Goal: Obtain resource: Download file/media

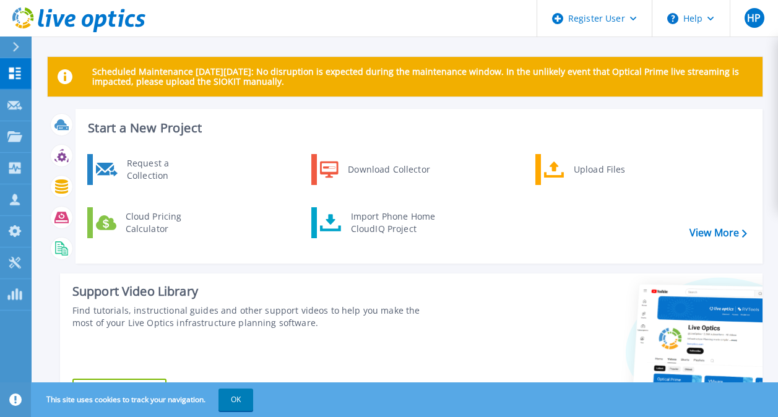
click at [12, 48] on div at bounding box center [21, 47] width 20 height 21
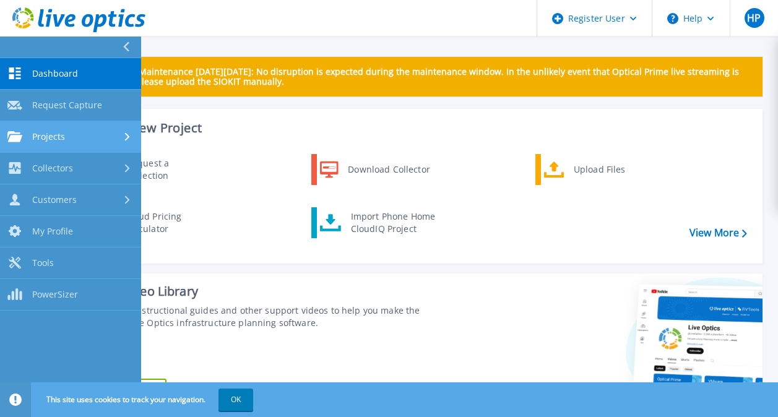
click at [44, 141] on span "Projects" at bounding box center [48, 136] width 33 height 11
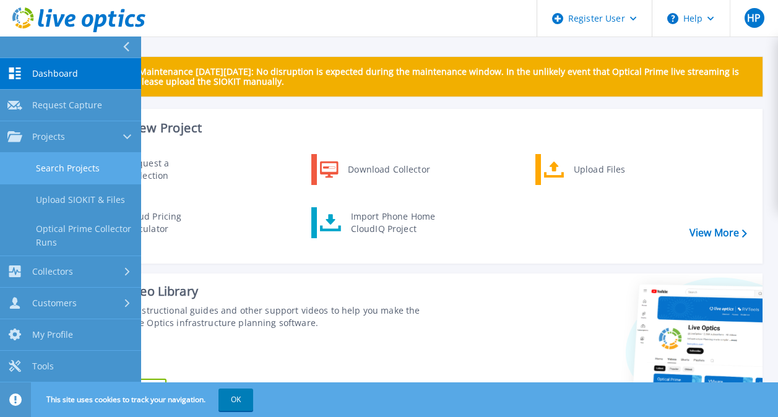
click at [69, 167] on link "Search Projects" at bounding box center [70, 169] width 141 height 32
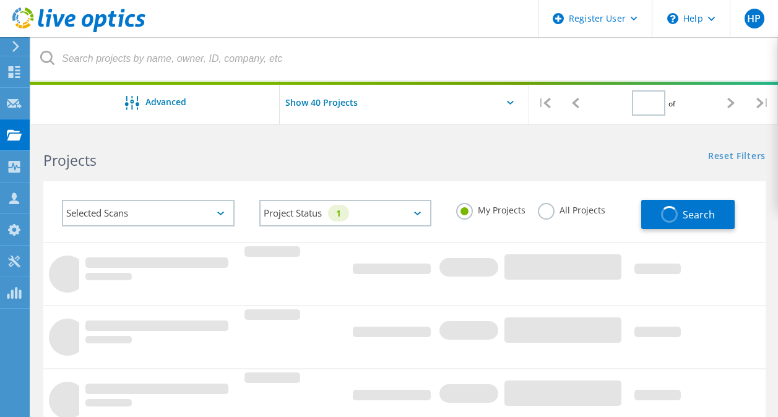
type input "1"
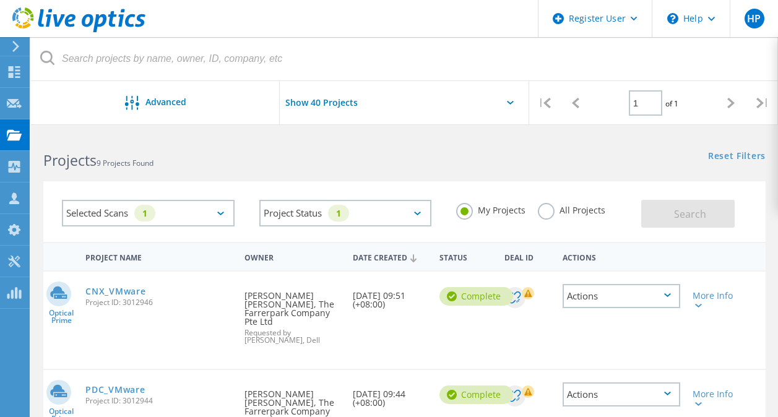
click at [547, 207] on label "All Projects" at bounding box center [571, 209] width 67 height 12
click at [0, 0] on input "All Projects" at bounding box center [0, 0] width 0 height 0
click at [685, 220] on button "Search" at bounding box center [687, 214] width 93 height 28
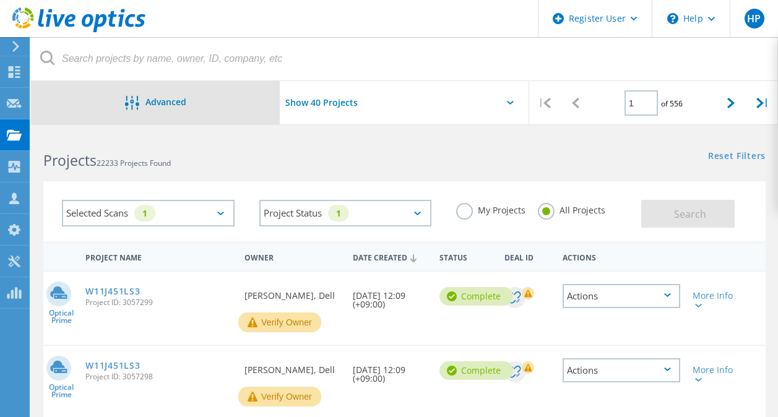
click at [163, 110] on div "Advanced" at bounding box center [155, 103] width 249 height 15
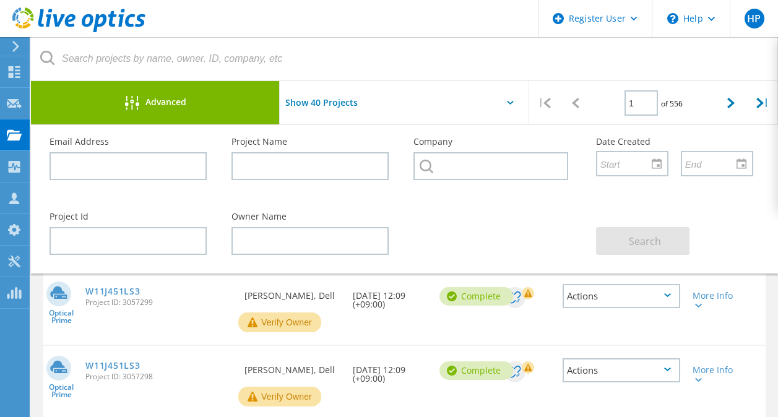
click at [163, 110] on div "Advanced" at bounding box center [155, 103] width 249 height 15
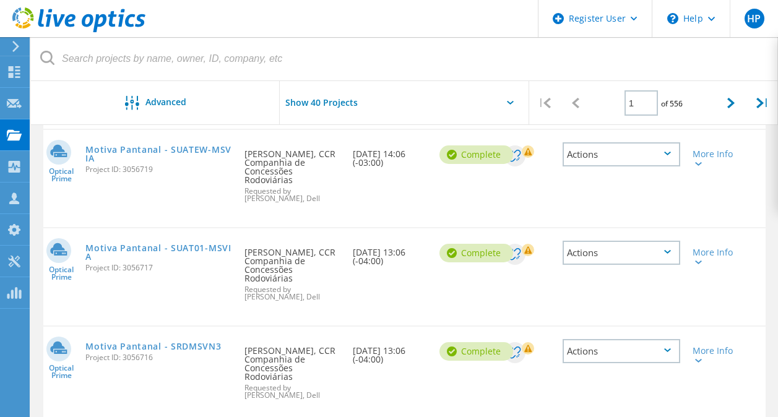
scroll to position [2578, 0]
click at [134, 342] on link "Motiva Pantanal - SRDMSVN3" at bounding box center [153, 346] width 136 height 9
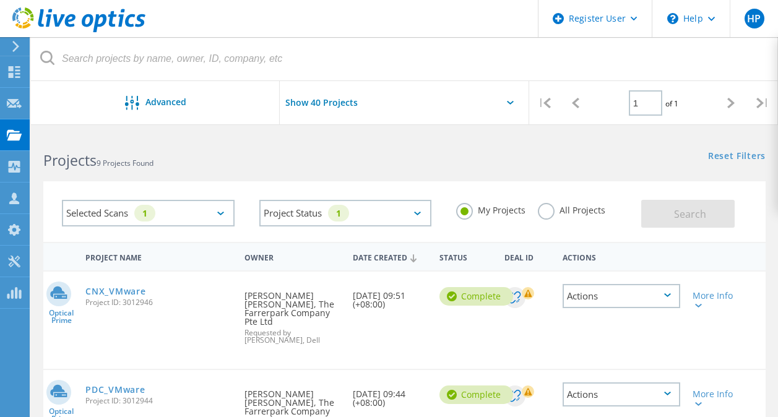
click at [472, 209] on label "My Projects" at bounding box center [490, 209] width 69 height 12
click at [0, 0] on input "My Projects" at bounding box center [0, 0] width 0 height 0
click at [541, 207] on label "All Projects" at bounding box center [571, 209] width 67 height 12
click at [0, 0] on input "All Projects" at bounding box center [0, 0] width 0 height 0
click at [685, 220] on span "Search" at bounding box center [690, 214] width 32 height 14
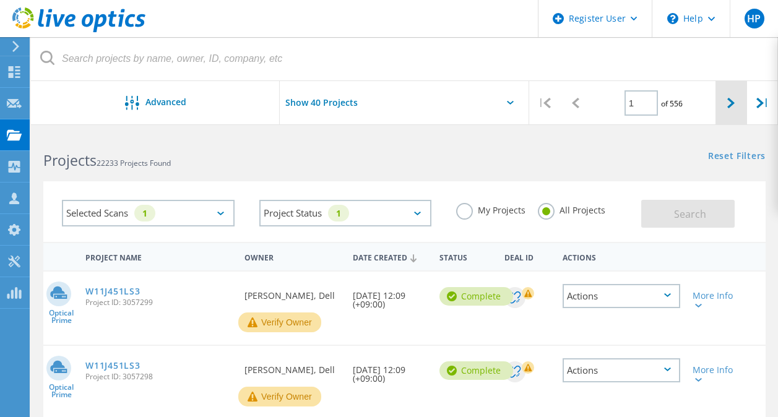
click at [729, 106] on icon at bounding box center [731, 103] width 7 height 11
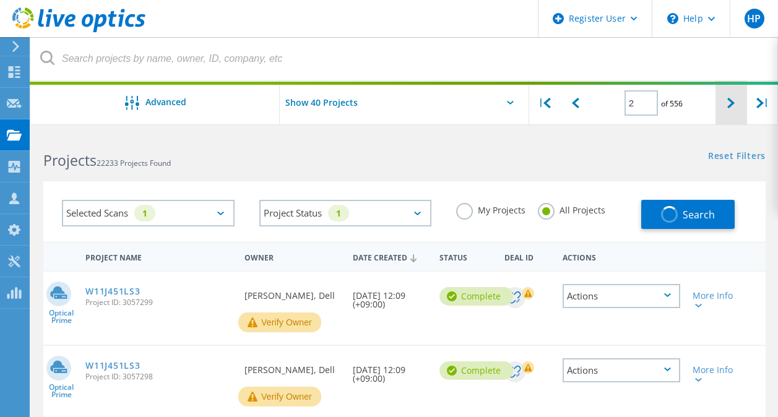
click at [729, 106] on icon at bounding box center [731, 103] width 7 height 11
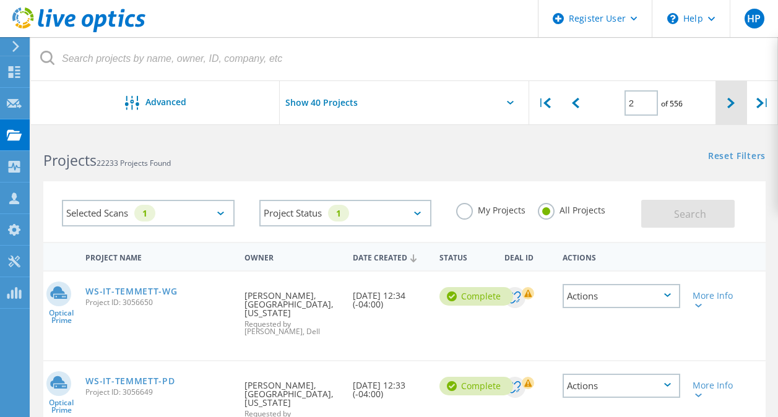
click at [729, 106] on icon at bounding box center [731, 103] width 7 height 11
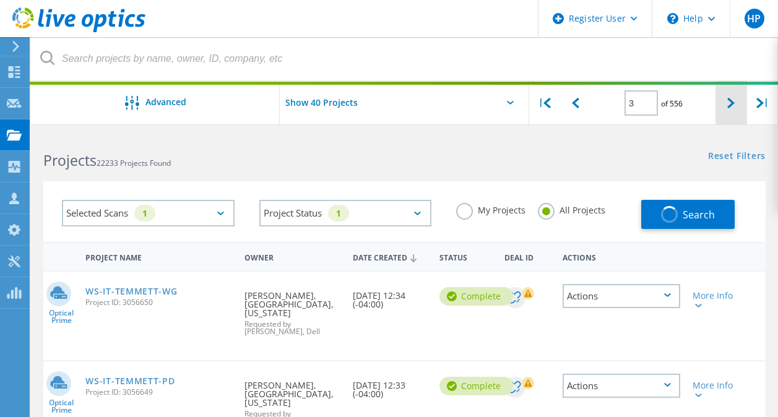
click at [729, 106] on icon at bounding box center [731, 103] width 7 height 11
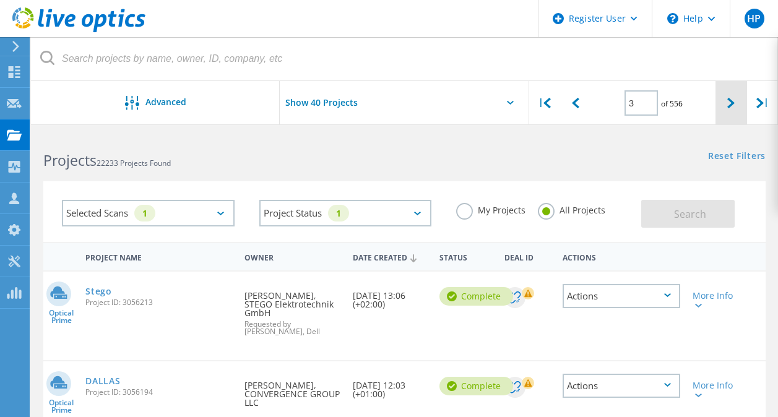
click at [729, 106] on icon at bounding box center [731, 103] width 7 height 11
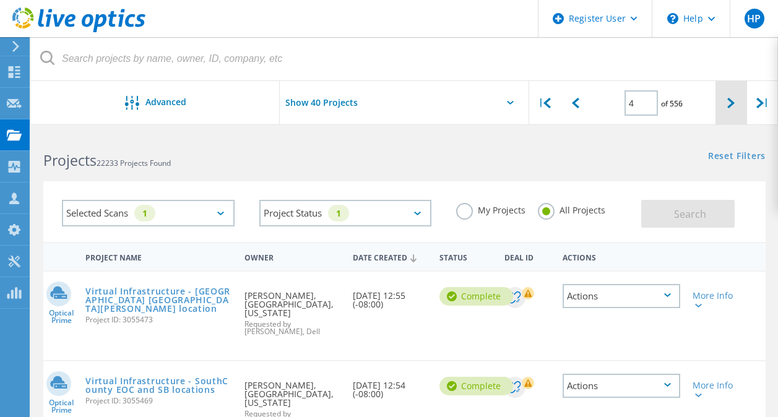
click at [729, 106] on icon at bounding box center [731, 103] width 7 height 11
type input "5"
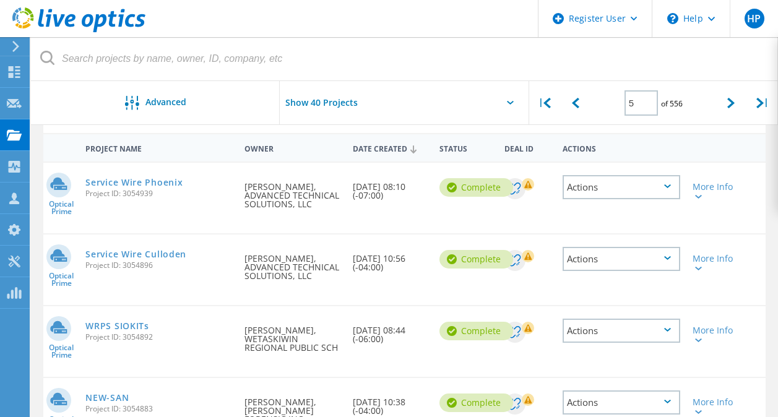
scroll to position [179, 0]
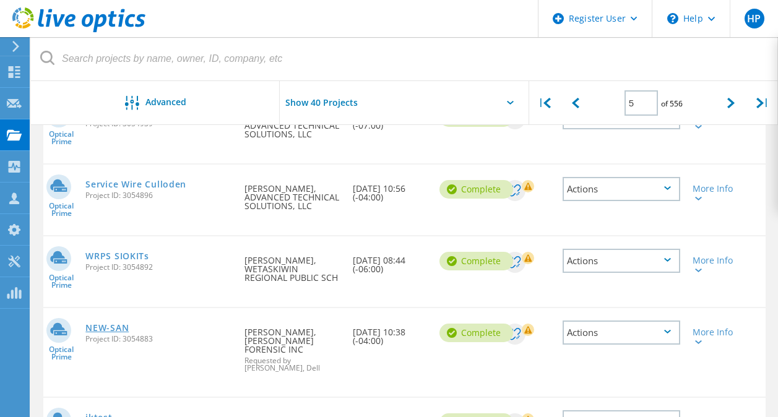
click at [108, 327] on link "NEW-SAN" at bounding box center [106, 328] width 43 height 9
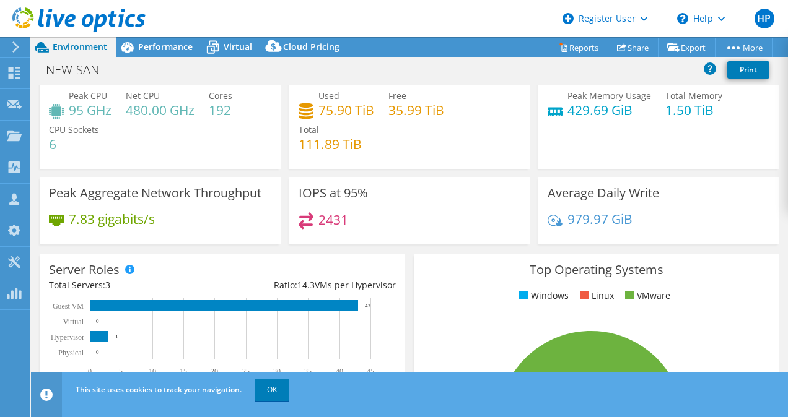
scroll to position [32, 0]
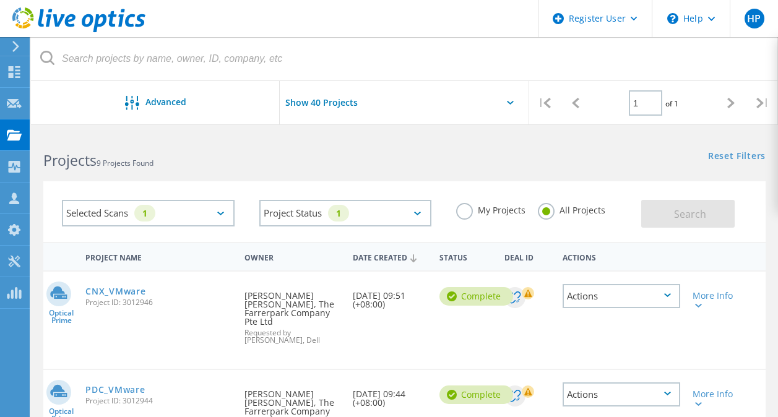
click at [542, 212] on label "All Projects" at bounding box center [571, 209] width 67 height 12
click at [0, 0] on input "All Projects" at bounding box center [0, 0] width 0 height 0
click at [469, 215] on label "My Projects" at bounding box center [490, 209] width 69 height 12
click at [0, 0] on input "My Projects" at bounding box center [0, 0] width 0 height 0
click at [544, 214] on label "All Projects" at bounding box center [571, 209] width 67 height 12
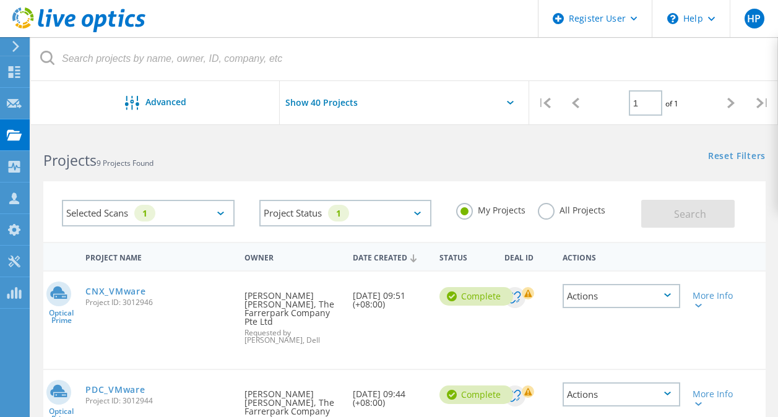
click at [0, 0] on input "All Projects" at bounding box center [0, 0] width 0 height 0
click at [659, 215] on button "Search" at bounding box center [687, 214] width 93 height 28
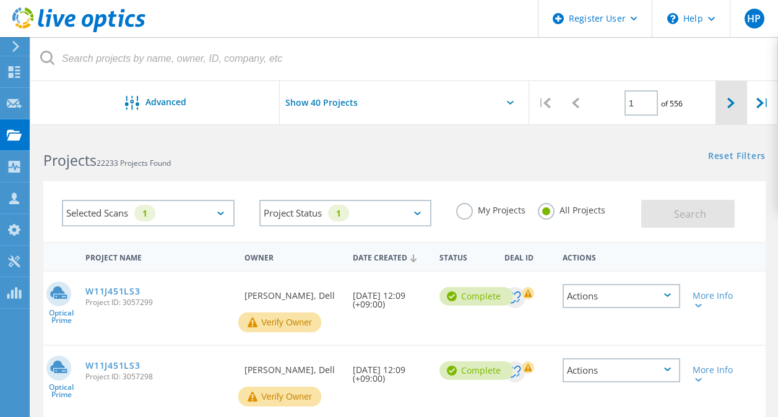
click at [735, 107] on icon at bounding box center [731, 103] width 7 height 11
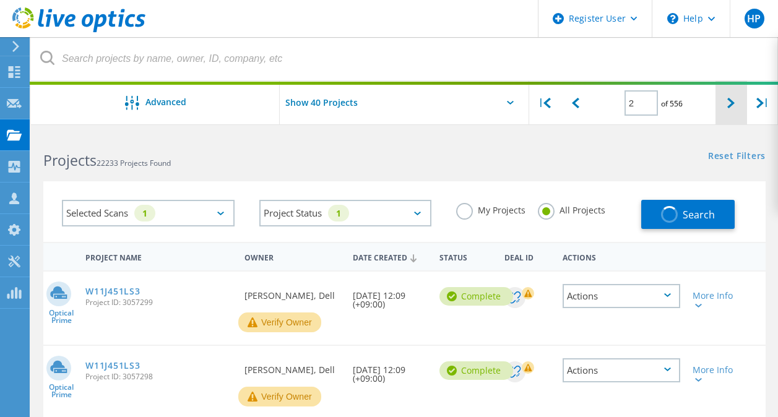
click at [735, 107] on icon at bounding box center [731, 103] width 7 height 11
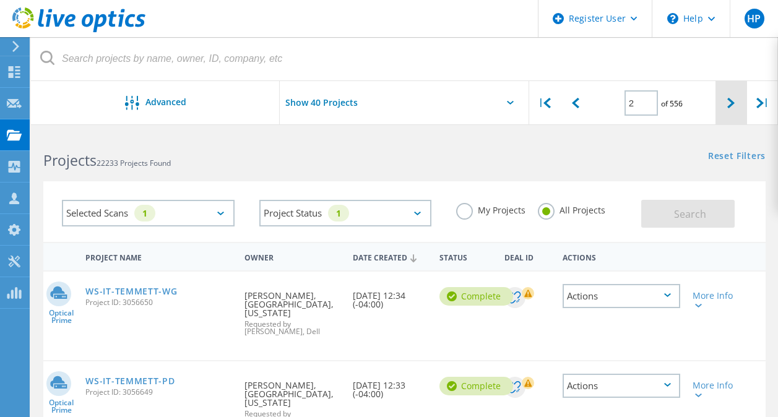
click at [735, 107] on icon at bounding box center [731, 103] width 7 height 11
type input "3"
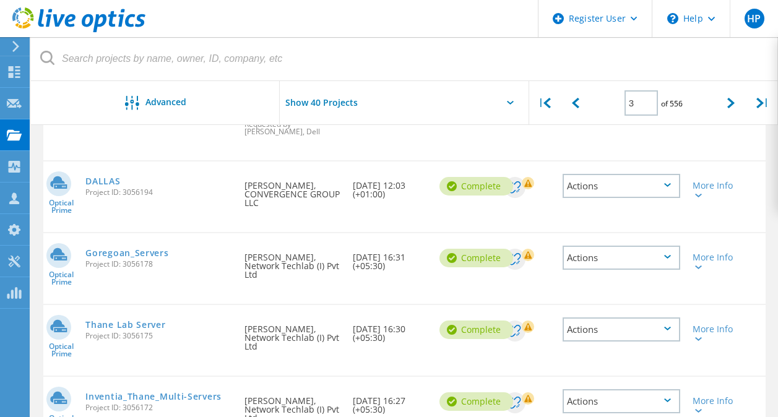
scroll to position [199, 0]
click at [116, 186] on link "DALLAS" at bounding box center [102, 182] width 35 height 9
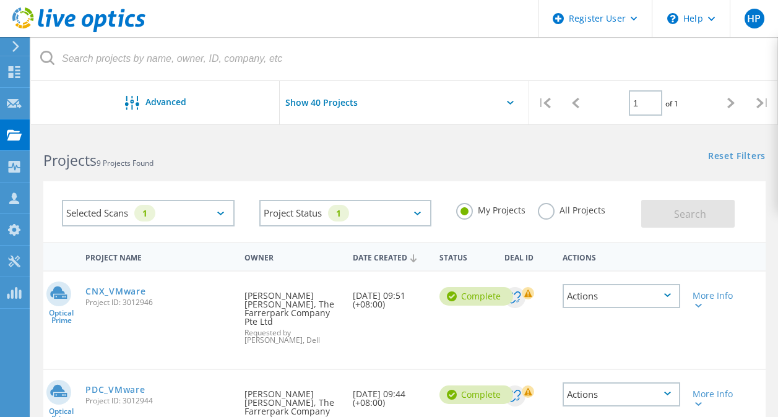
click at [467, 210] on label "My Projects" at bounding box center [490, 209] width 69 height 12
click at [0, 0] on input "My Projects" at bounding box center [0, 0] width 0 height 0
click at [543, 213] on label "All Projects" at bounding box center [571, 209] width 67 height 12
click at [0, 0] on input "All Projects" at bounding box center [0, 0] width 0 height 0
click at [682, 209] on span "Search" at bounding box center [690, 214] width 32 height 14
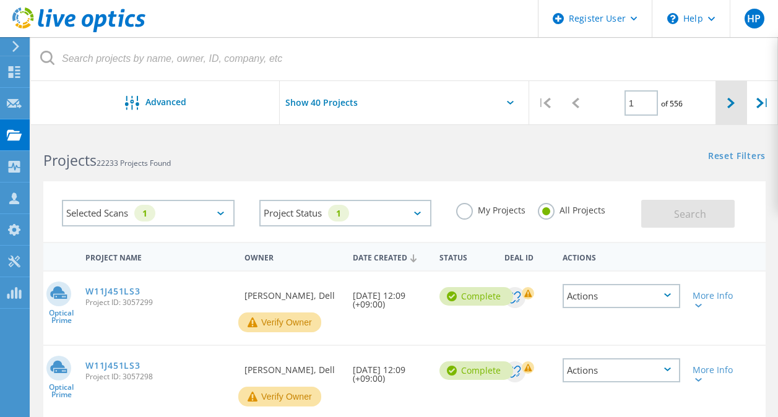
click at [724, 105] on div at bounding box center [731, 103] width 31 height 44
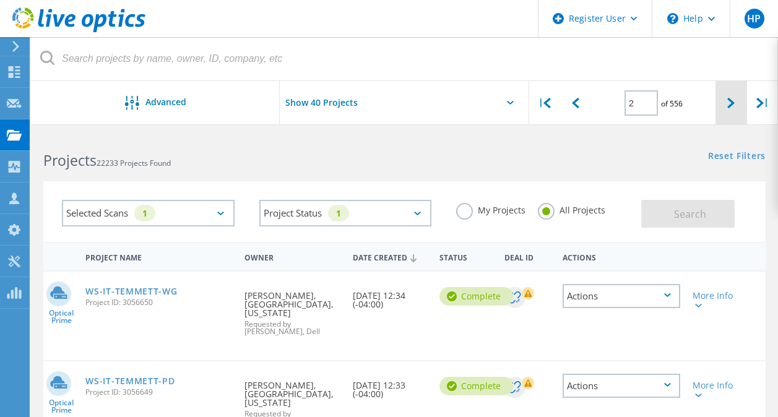
click at [724, 105] on div at bounding box center [731, 103] width 31 height 44
type input "4"
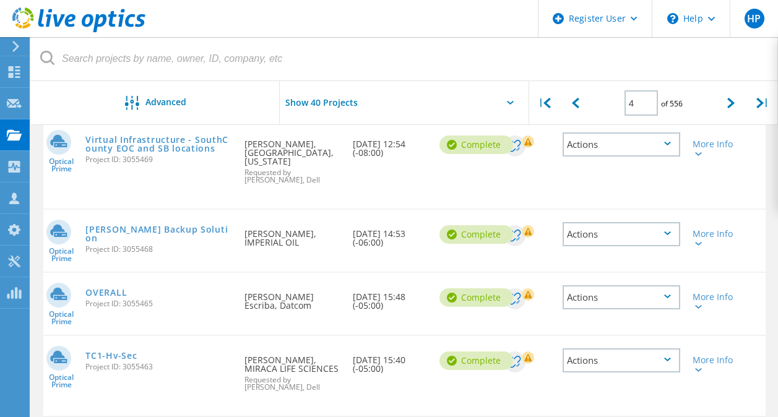
scroll to position [342, 0]
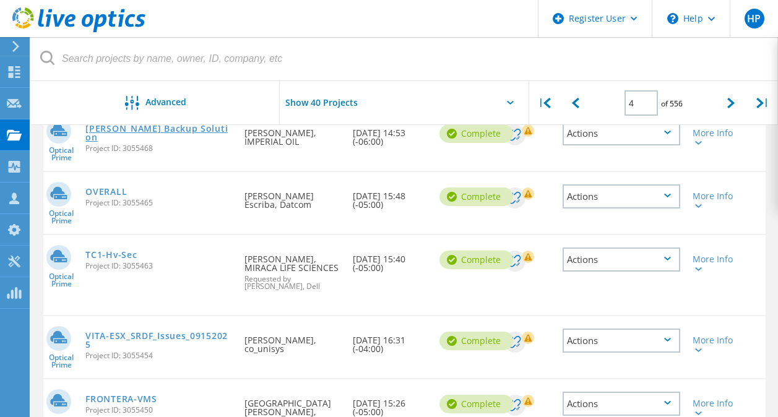
click at [168, 134] on link "[PERSON_NAME] Backup Solution" at bounding box center [158, 132] width 147 height 17
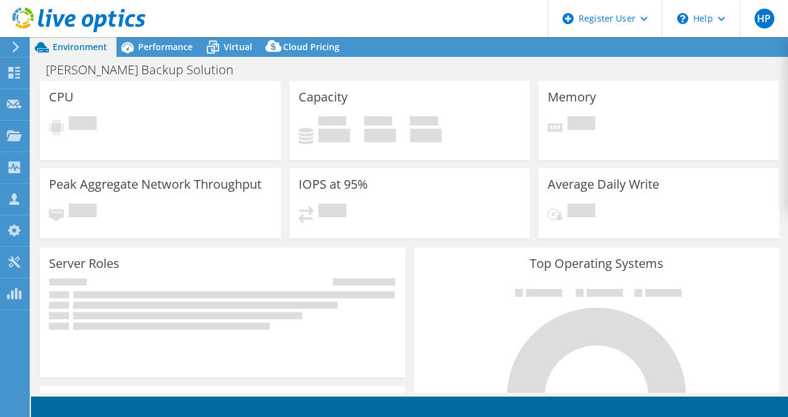
select select "USD"
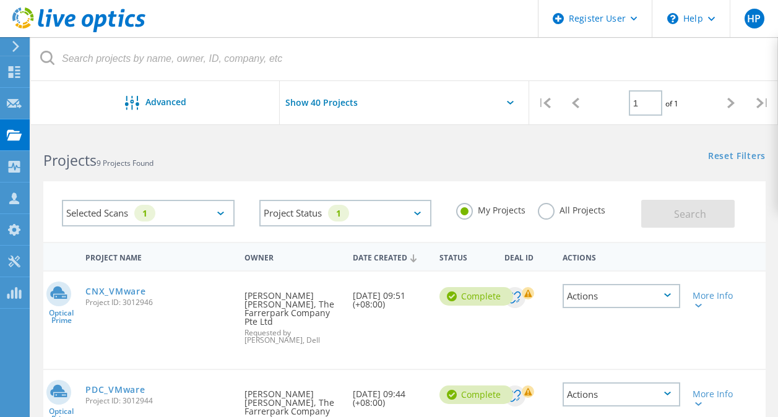
click at [541, 214] on label "All Projects" at bounding box center [571, 209] width 67 height 12
click at [0, 0] on input "All Projects" at bounding box center [0, 0] width 0 height 0
click at [699, 219] on span "Search" at bounding box center [690, 214] width 32 height 14
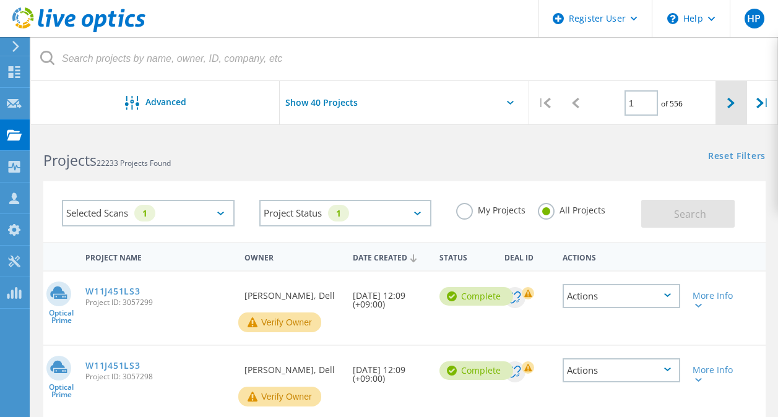
click at [731, 103] on icon at bounding box center [731, 103] width 7 height 11
type input "2"
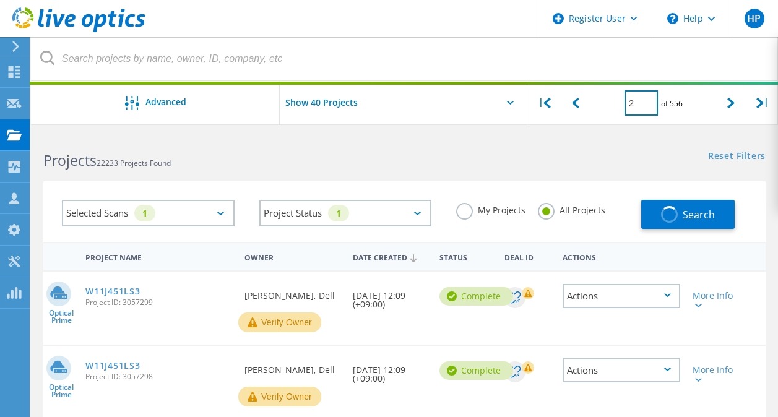
click at [636, 106] on input "2" at bounding box center [641, 102] width 33 height 25
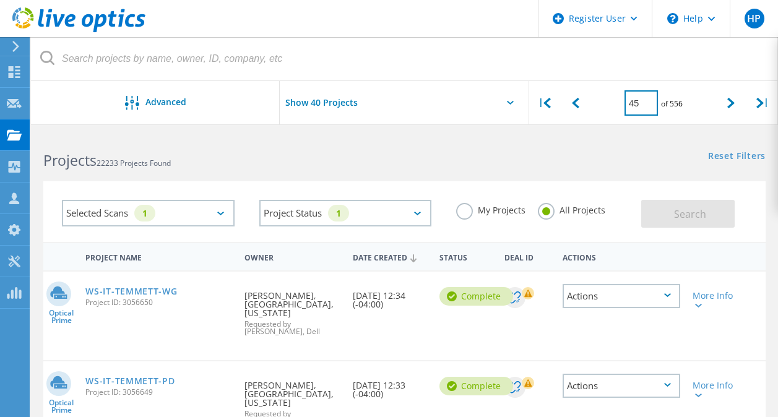
type input "45"
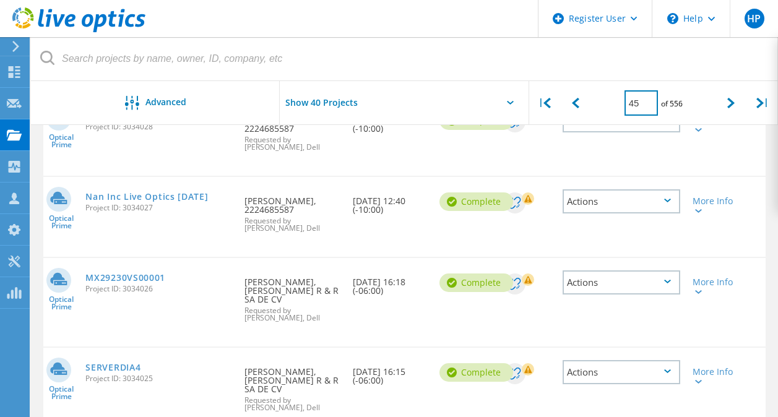
scroll to position [176, 0]
click at [131, 280] on link "MX29230VS00001" at bounding box center [125, 277] width 80 height 9
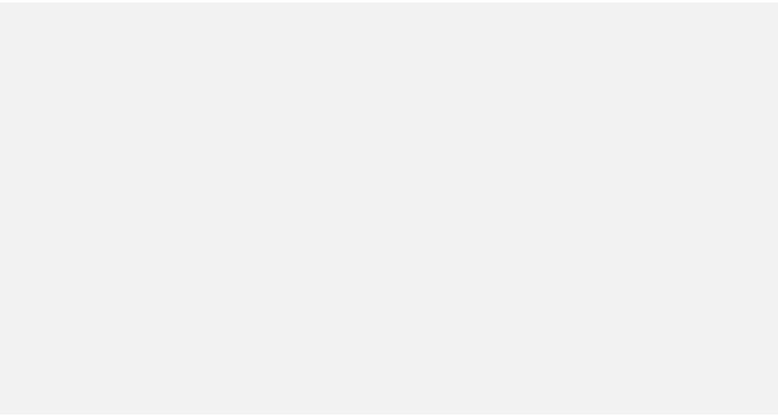
scroll to position [176, 0]
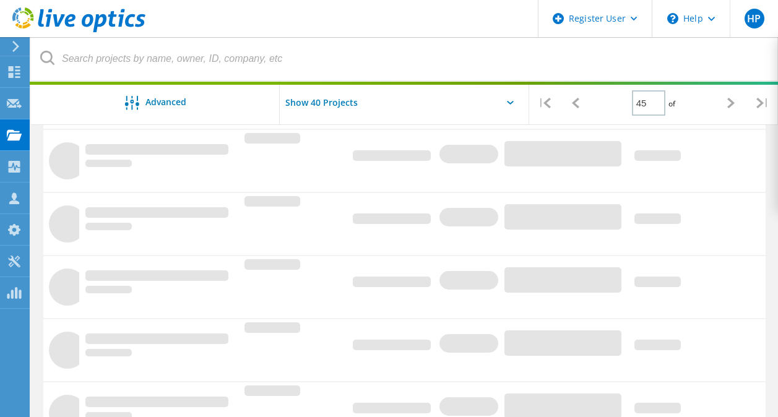
type input "1"
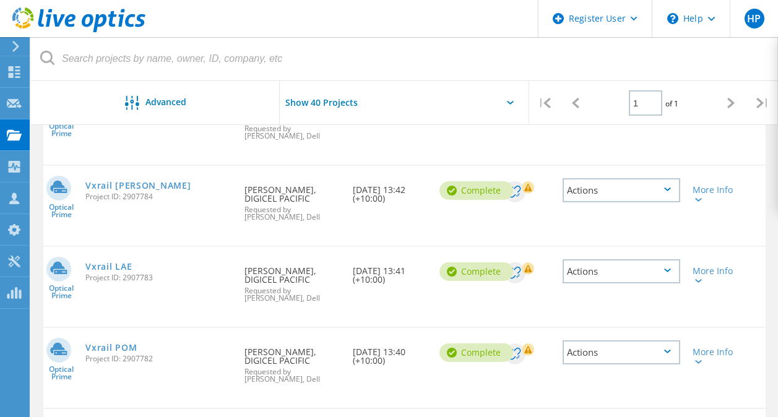
scroll to position [0, 0]
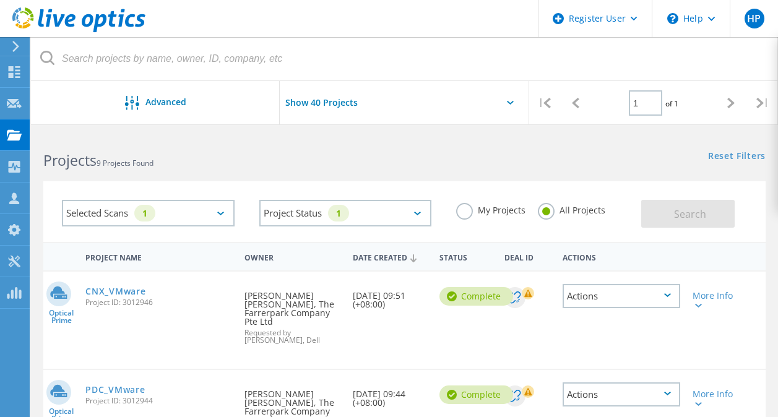
click at [462, 209] on label "My Projects" at bounding box center [490, 209] width 69 height 12
click at [0, 0] on input "My Projects" at bounding box center [0, 0] width 0 height 0
click at [544, 215] on label "All Projects" at bounding box center [571, 209] width 67 height 12
click at [0, 0] on input "All Projects" at bounding box center [0, 0] width 0 height 0
click at [691, 207] on span "Search" at bounding box center [690, 214] width 32 height 14
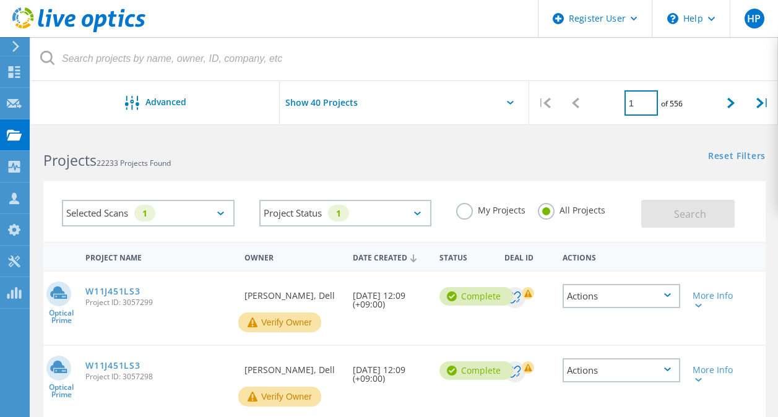
click at [645, 100] on input "1" at bounding box center [641, 102] width 33 height 25
type input "6"
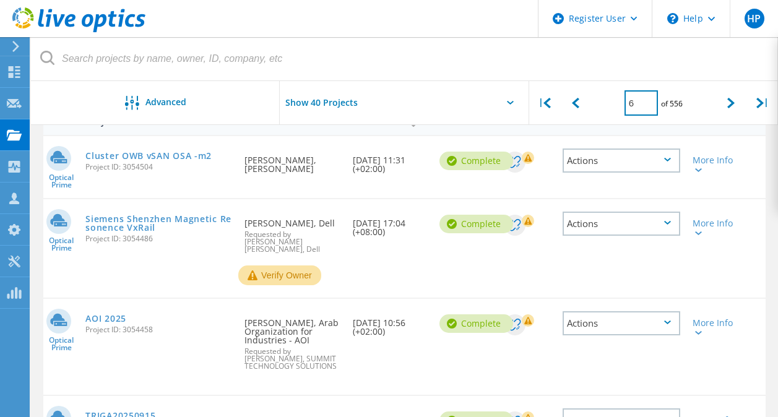
scroll to position [136, 0]
click at [159, 160] on link "Cluster OWB vSAN OSA -m2" at bounding box center [148, 155] width 126 height 9
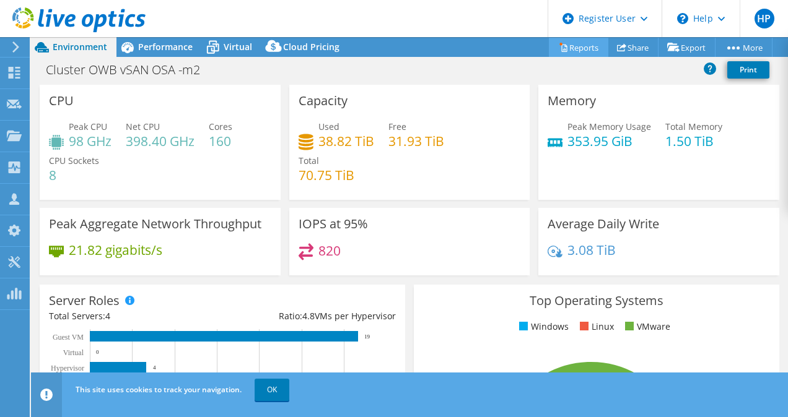
click at [565, 44] on link "Reports" at bounding box center [578, 47] width 59 height 19
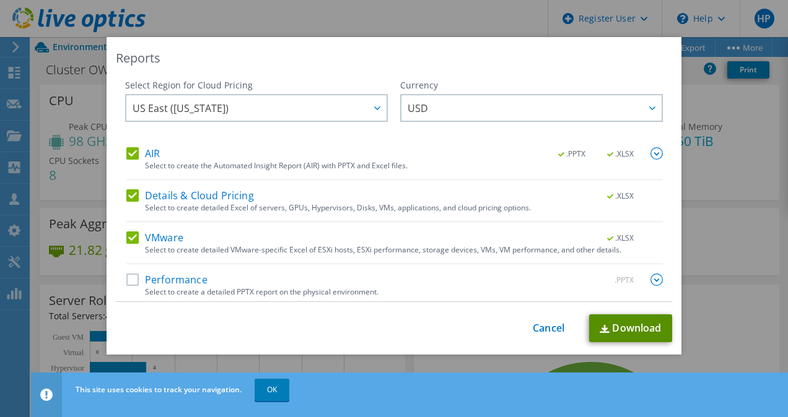
click at [596, 334] on link "Download" at bounding box center [630, 329] width 83 height 28
click at [721, 269] on div "Reports Select Region for Cloud Pricing Asia Pacific ([GEOGRAPHIC_DATA]) [GEOGR…" at bounding box center [394, 208] width 788 height 343
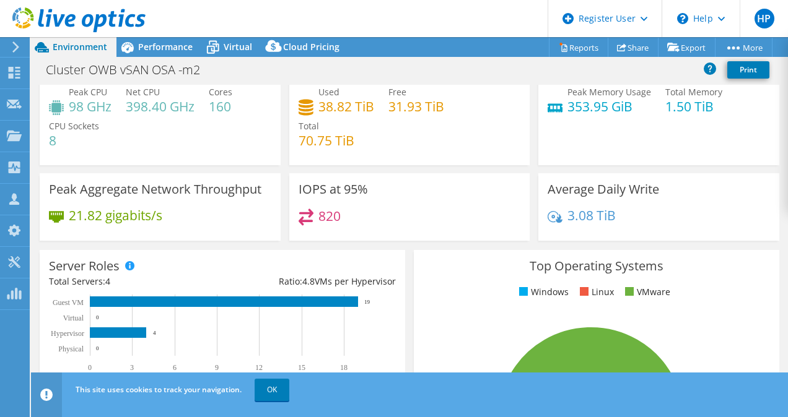
scroll to position [38, 0]
